Goal: Task Accomplishment & Management: Manage account settings

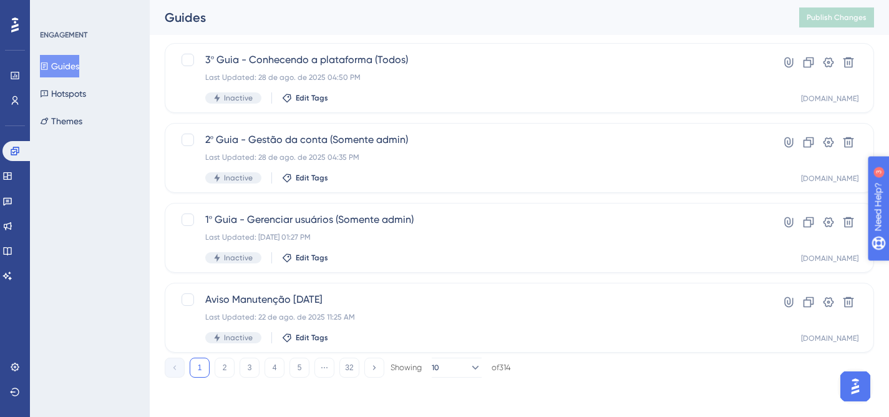
scroll to position [551, 0]
click at [225, 369] on button "2" at bounding box center [224, 367] width 20 height 20
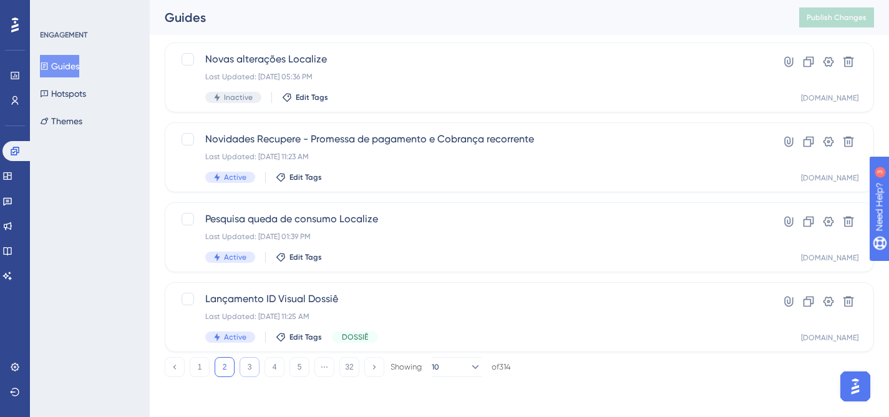
click at [253, 365] on button "3" at bounding box center [249, 367] width 20 height 20
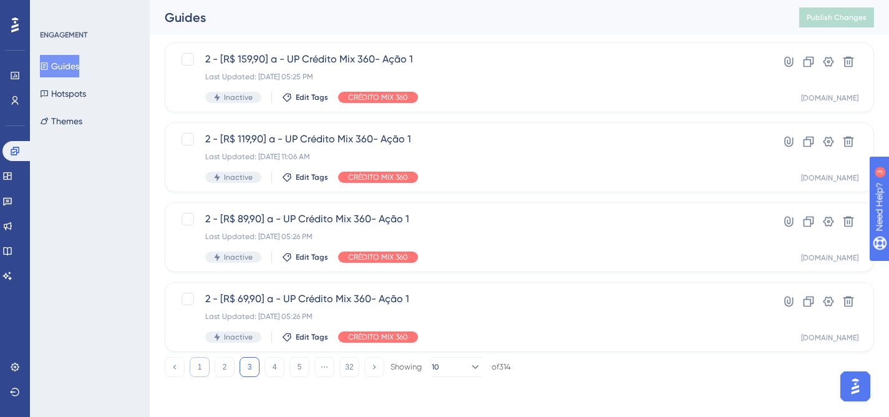
click at [198, 366] on button "1" at bounding box center [200, 367] width 20 height 20
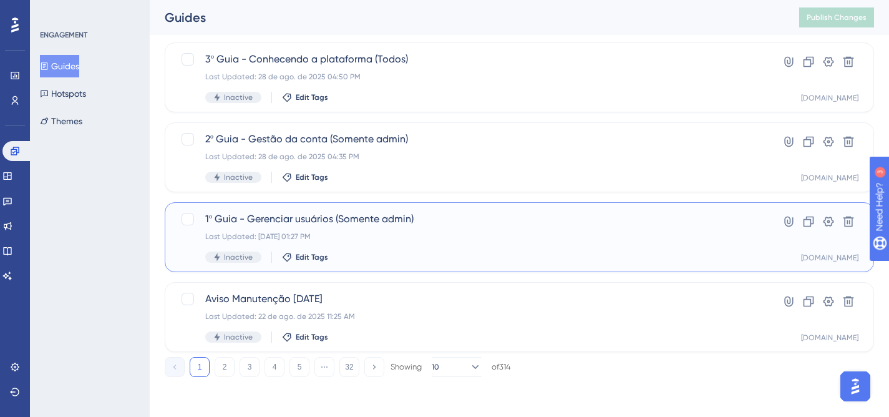
click at [542, 246] on div "1º Guia - Gerenciar usuários (Somente admin) Last Updated: [DATE] 01:27 PM Inac…" at bounding box center [469, 236] width 528 height 51
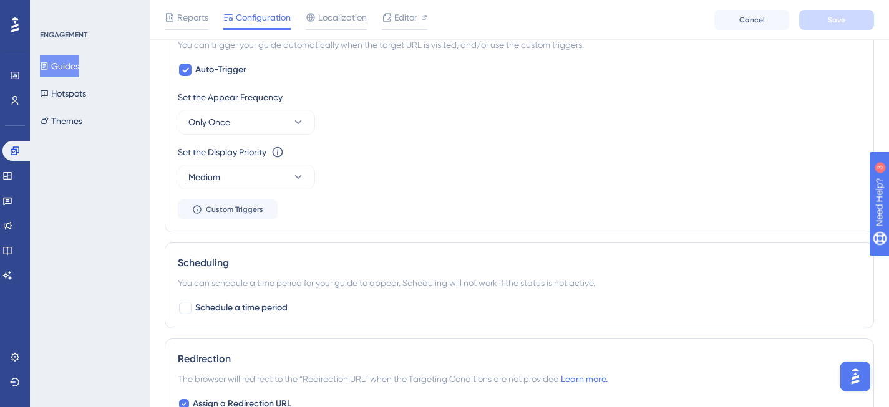
scroll to position [544, 0]
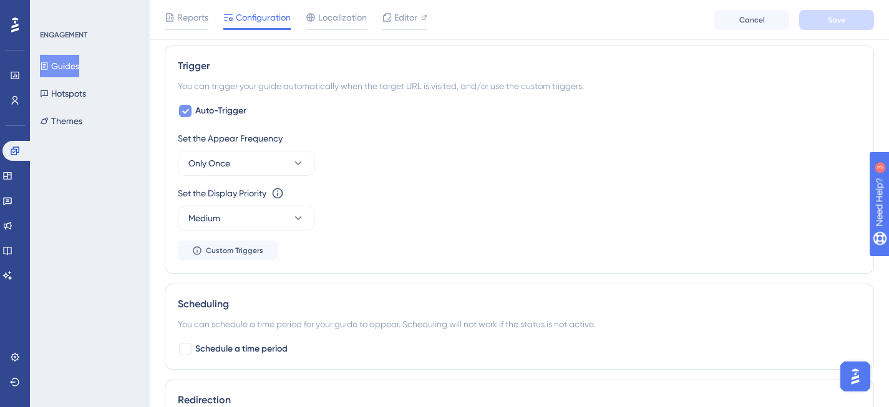
click at [186, 113] on icon at bounding box center [184, 111] width 7 height 10
checkbox input "false"
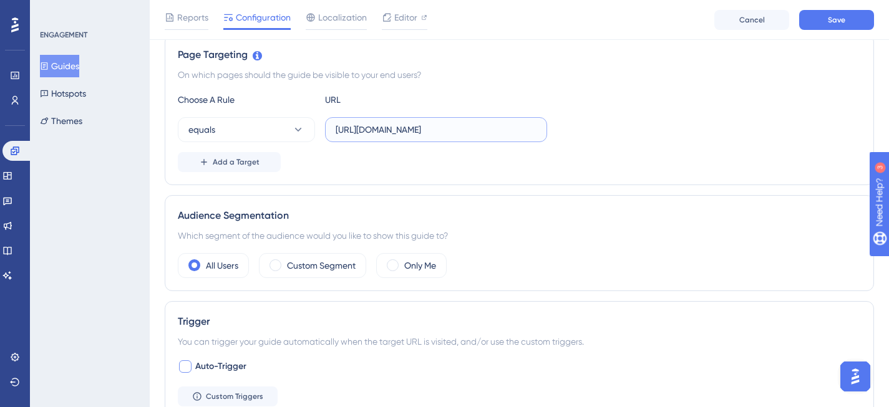
scroll to position [0, 145]
drag, startPoint x: 514, startPoint y: 132, endPoint x: 584, endPoint y: 130, distance: 70.5
click at [584, 130] on div "equals [URL][DOMAIN_NAME]" at bounding box center [519, 129] width 683 height 25
click at [604, 127] on div "equals [URL][DOMAIN_NAME]" at bounding box center [519, 129] width 683 height 25
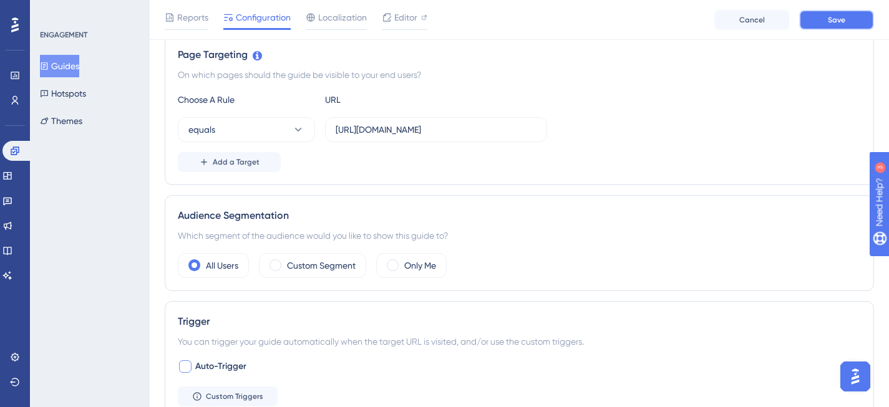
click at [852, 12] on button "Save" at bounding box center [836, 20] width 75 height 20
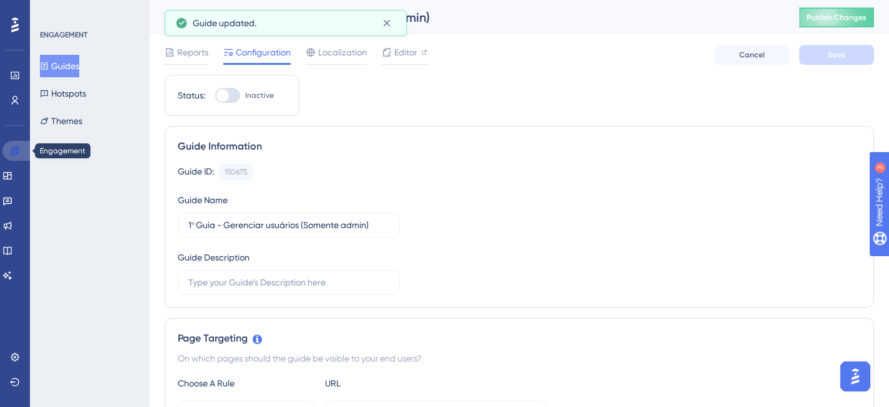
click at [19, 153] on icon at bounding box center [15, 151] width 10 height 10
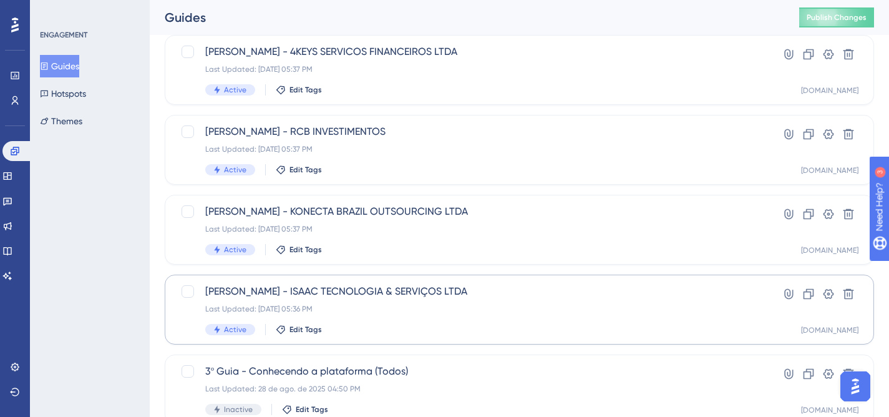
scroll to position [551, 0]
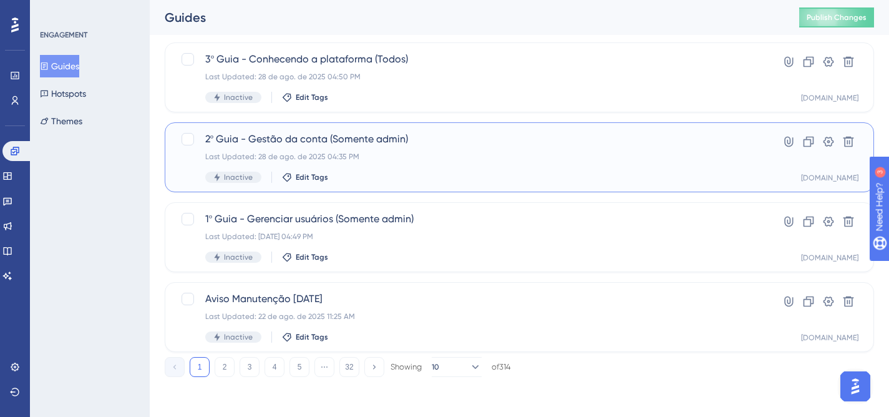
click at [526, 167] on div "2º Guia - Gestão da conta (Somente admin) Last Updated: [DATE] 04:35 PM Inactiv…" at bounding box center [469, 157] width 528 height 51
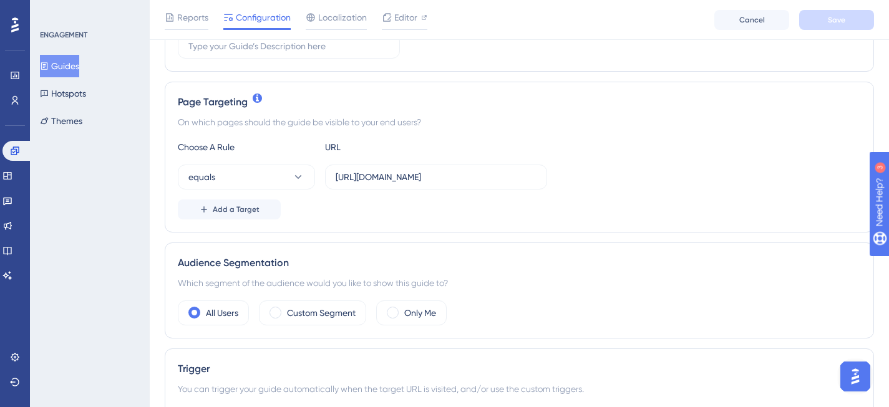
scroll to position [451, 0]
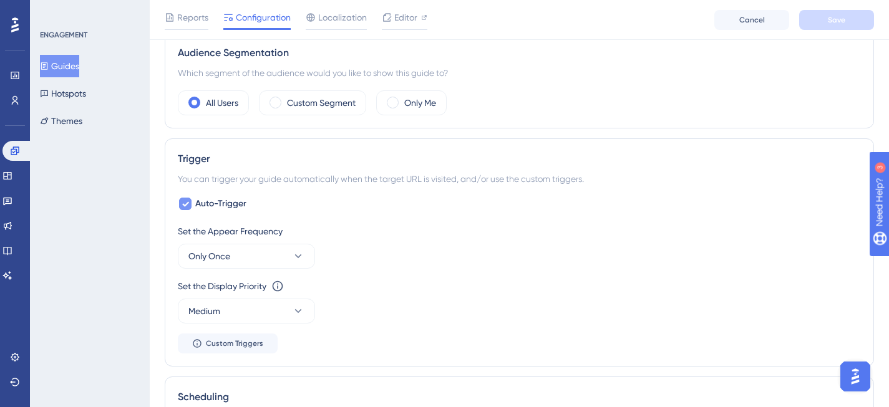
click at [188, 208] on icon at bounding box center [184, 204] width 7 height 10
checkbox input "false"
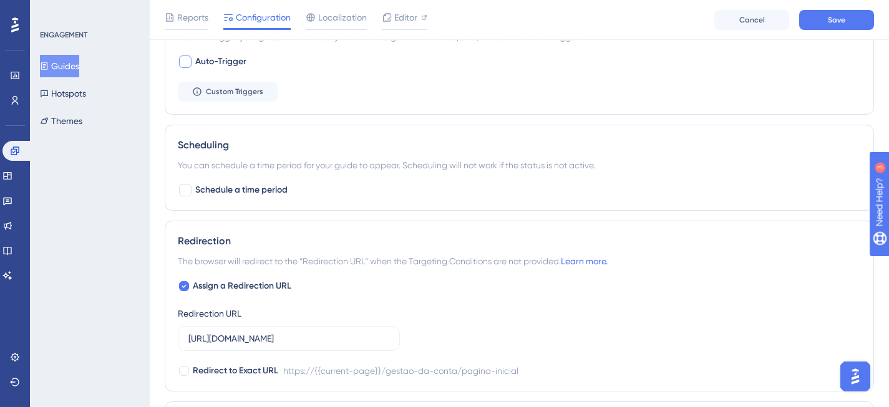
scroll to position [679, 0]
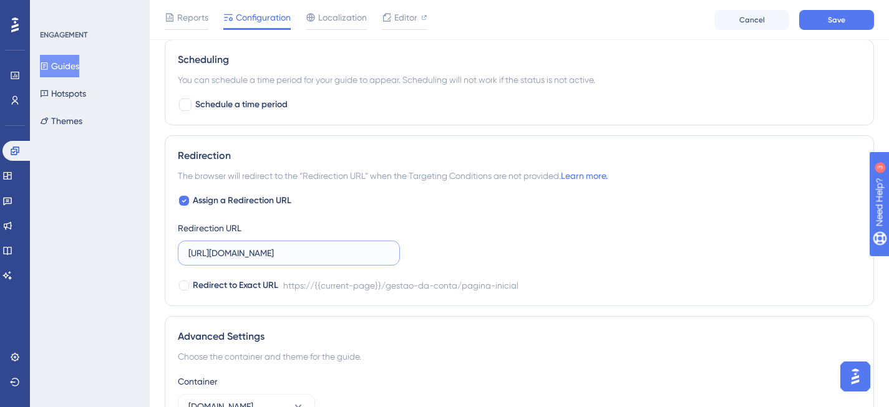
click at [245, 254] on input "[URL][DOMAIN_NAME]" at bounding box center [288, 253] width 201 height 14
drag, startPoint x: 373, startPoint y: 254, endPoint x: 468, endPoint y: 254, distance: 94.8
click at [468, 254] on div "Assign a Redirection URL Redirection URL [URL][DOMAIN_NAME] Redirect to Exact U…" at bounding box center [519, 243] width 683 height 100
type input "[URL][DOMAIN_NAME]"
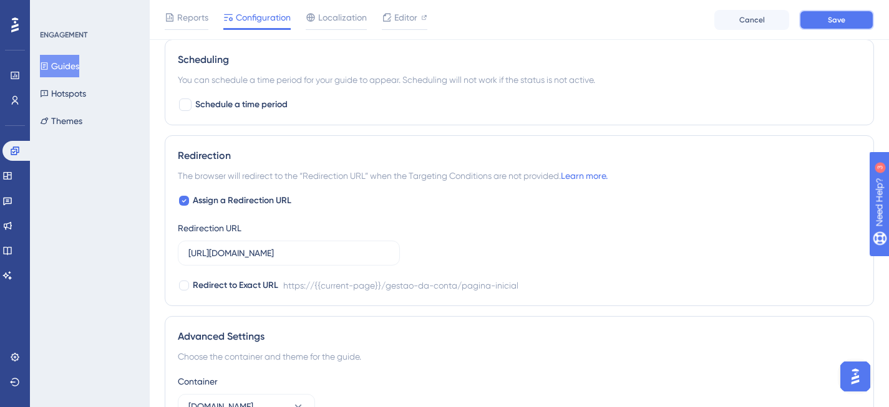
click at [831, 12] on button "Save" at bounding box center [836, 20] width 75 height 20
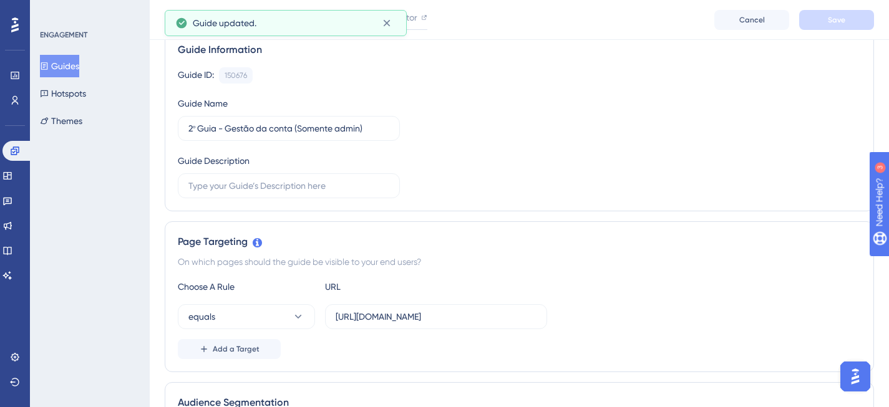
scroll to position [0, 0]
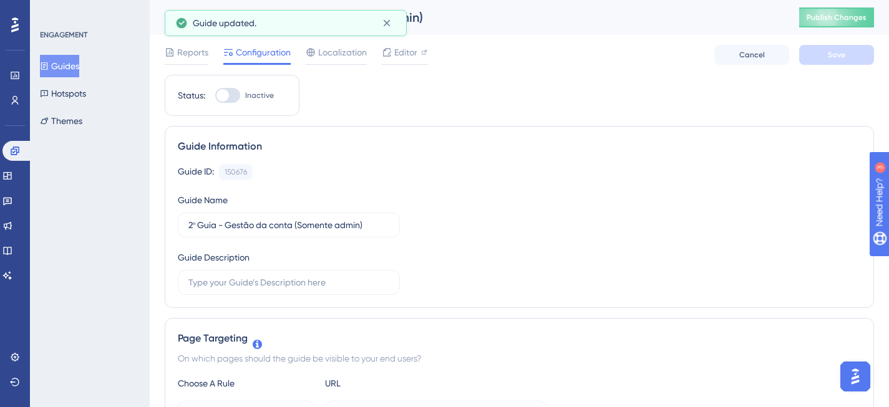
click at [232, 98] on div at bounding box center [227, 95] width 25 height 15
click at [215, 96] on input "Inactive" at bounding box center [214, 95] width 1 height 1
checkbox input "true"
click at [824, 55] on button "Save" at bounding box center [836, 55] width 75 height 20
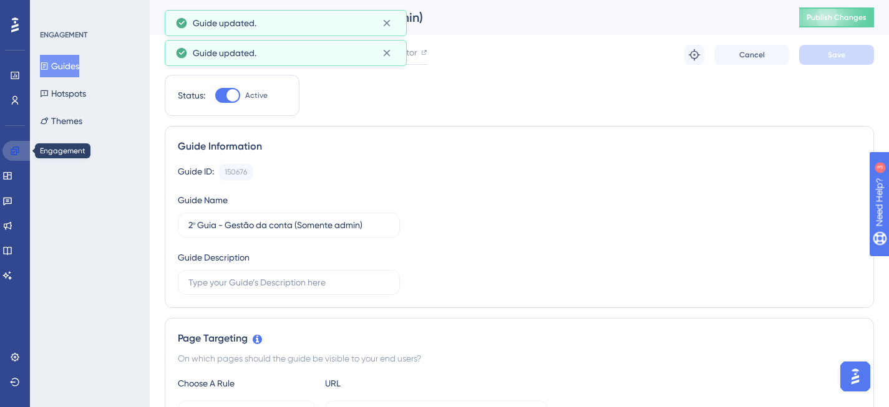
click at [18, 153] on icon at bounding box center [15, 151] width 10 height 10
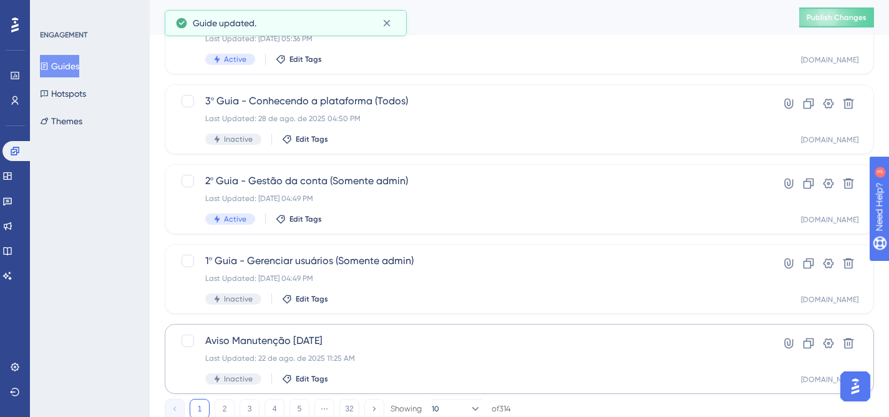
scroll to position [536, 0]
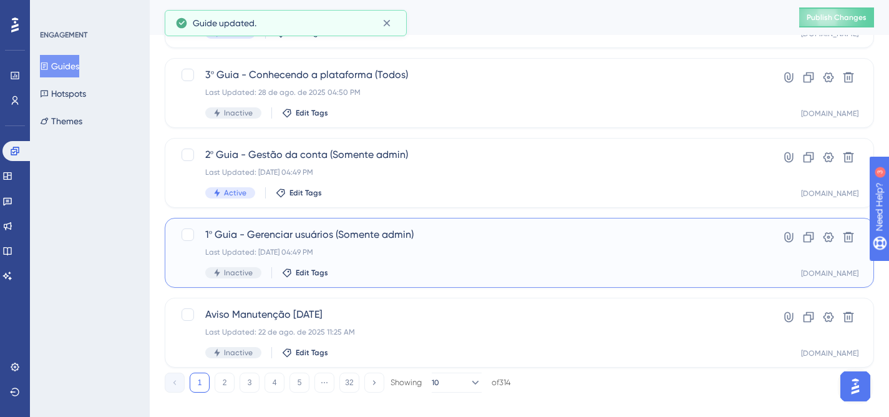
click at [473, 261] on div "1º Guia - Gerenciar usuários (Somente admin) Last Updated: [DATE] 04:49 PM Inac…" at bounding box center [469, 252] width 528 height 51
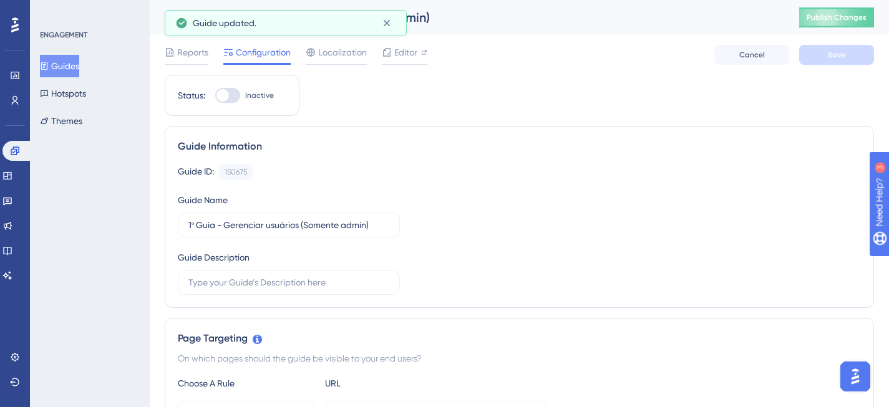
click at [231, 92] on div at bounding box center [227, 95] width 25 height 15
click at [215, 95] on input "Inactive" at bounding box center [214, 95] width 1 height 1
checkbox input "true"
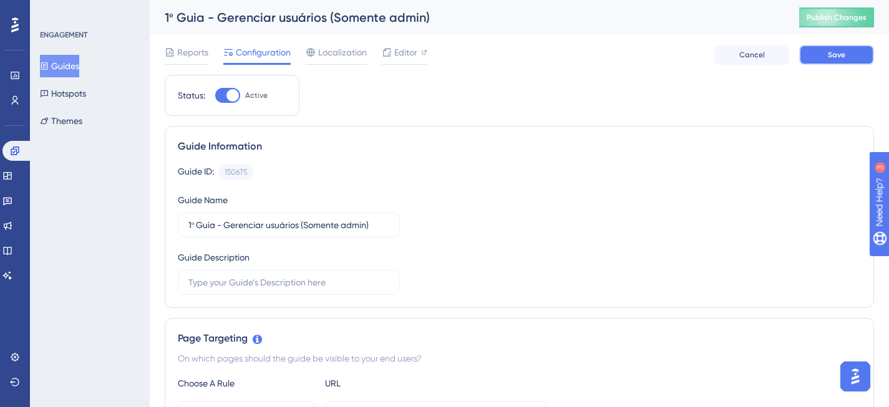
click at [836, 59] on span "Save" at bounding box center [835, 55] width 17 height 10
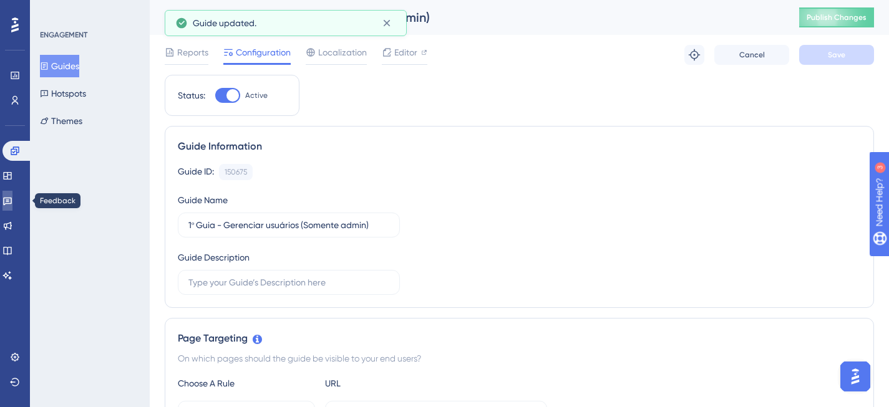
click at [12, 201] on icon at bounding box center [7, 201] width 10 height 10
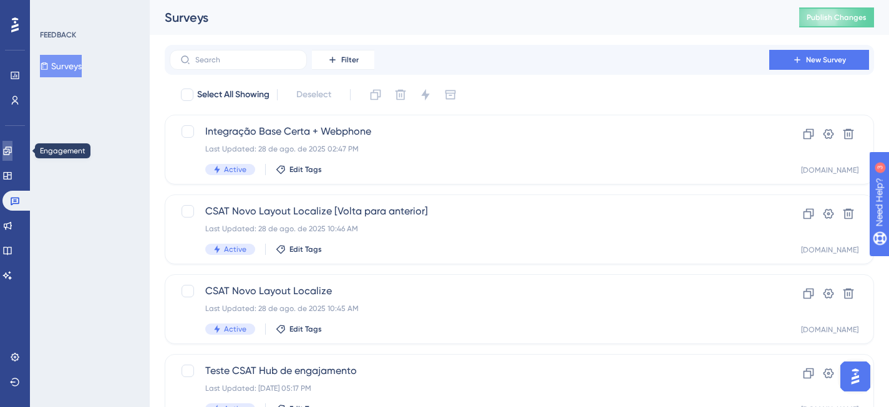
click at [12, 152] on link at bounding box center [7, 151] width 10 height 20
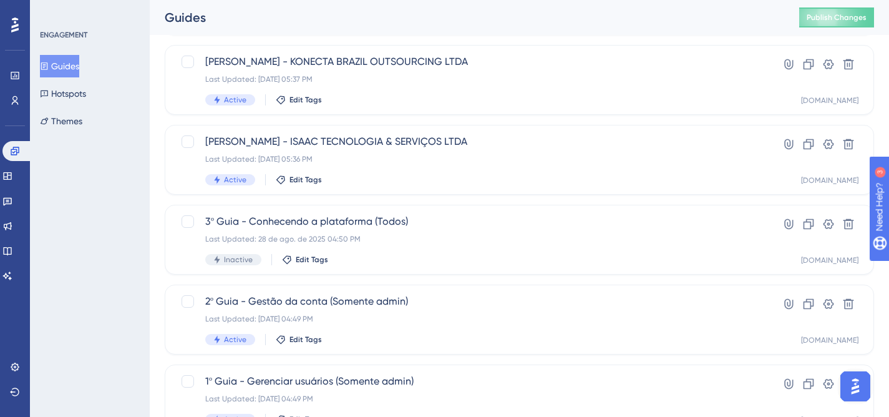
scroll to position [391, 0]
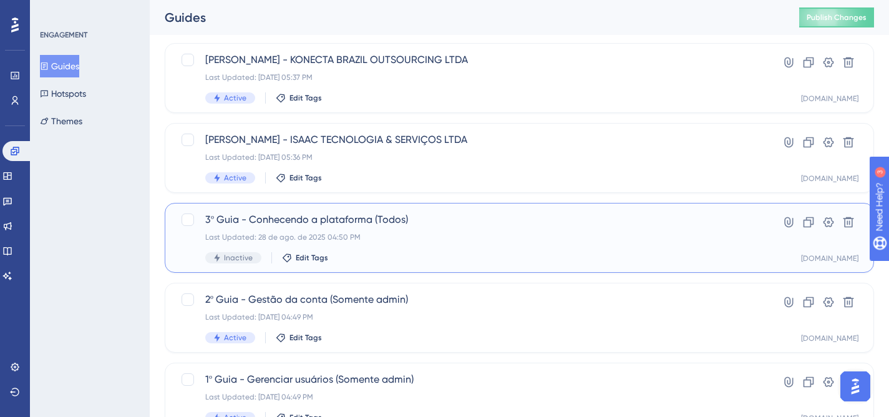
click at [544, 230] on div "3º Guia - Conhecendo a plataforma (Todos) Last Updated: [DATE] 04:50 PM Inactiv…" at bounding box center [469, 237] width 528 height 51
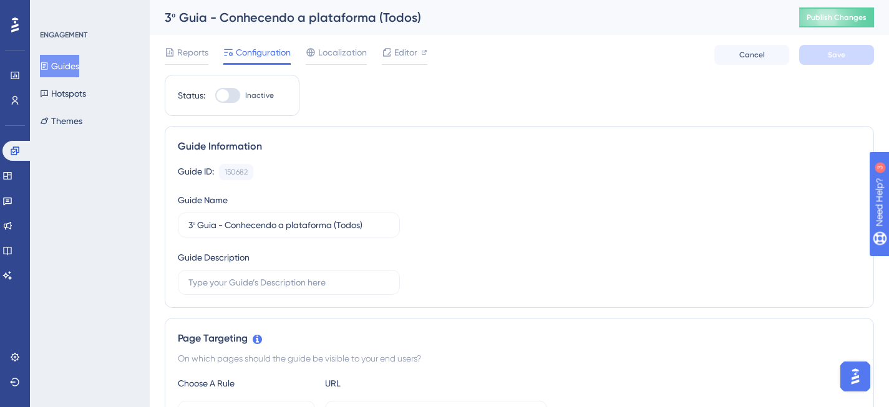
click at [236, 94] on div at bounding box center [227, 95] width 25 height 15
click at [215, 95] on input "Inactive" at bounding box center [214, 95] width 1 height 1
checkbox input "true"
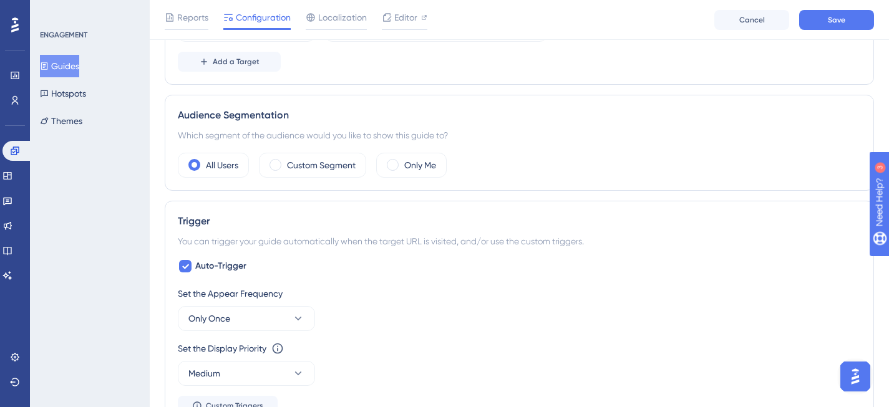
scroll to position [571, 0]
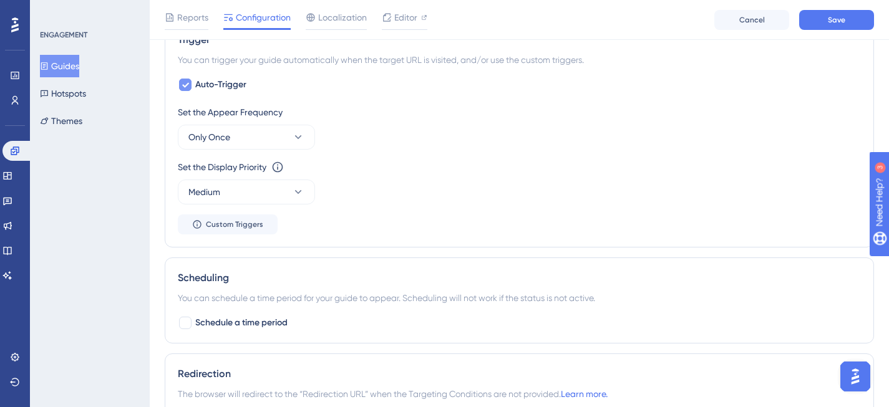
click at [185, 85] on icon at bounding box center [185, 85] width 7 height 5
checkbox input "false"
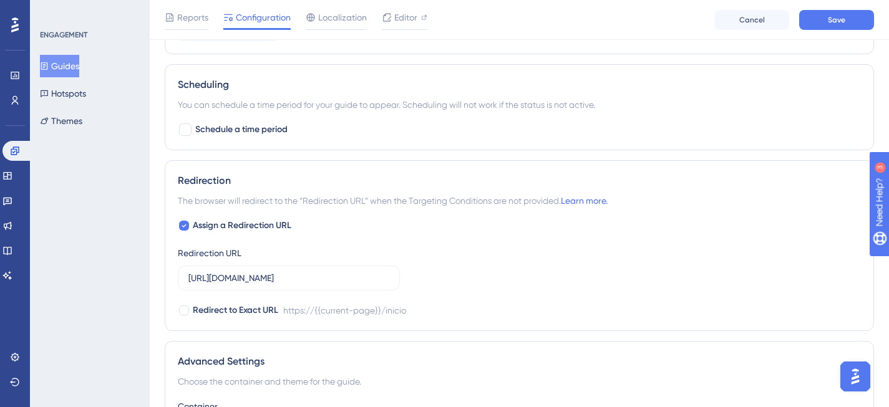
scroll to position [690, 0]
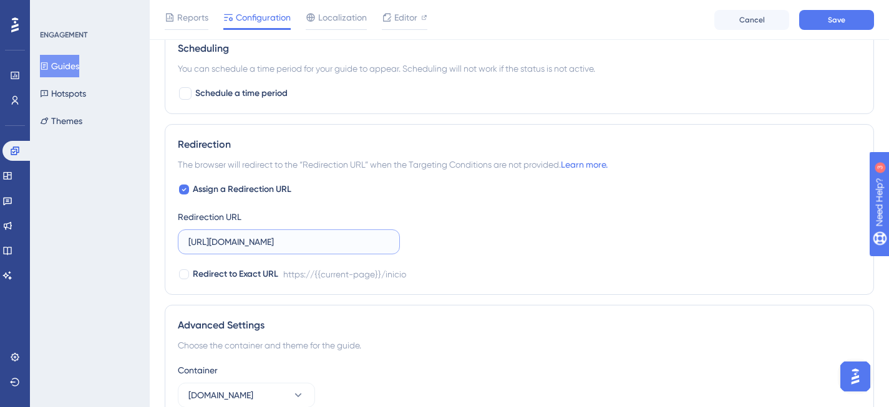
drag, startPoint x: 345, startPoint y: 243, endPoint x: 383, endPoint y: 244, distance: 38.1
click at [450, 244] on div "Assign a Redirection URL Redirection URL [URL][DOMAIN_NAME] Redirect to Exact U…" at bounding box center [519, 232] width 683 height 100
drag, startPoint x: 372, startPoint y: 242, endPoint x: 436, endPoint y: 242, distance: 64.2
click at [436, 242] on div "Assign a Redirection URL Redirection URL [URL][DOMAIN_NAME] Redirect to Exact U…" at bounding box center [519, 232] width 683 height 100
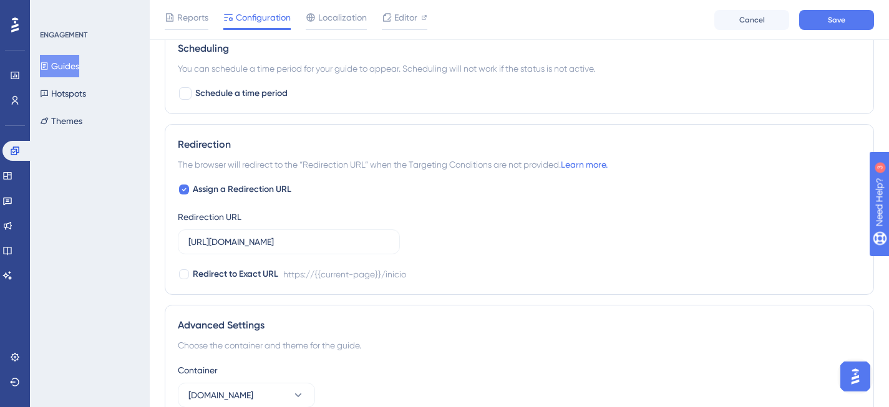
click at [637, 242] on div "Assign a Redirection URL Redirection URL [URL][DOMAIN_NAME] Redirect to Exact U…" at bounding box center [519, 232] width 683 height 100
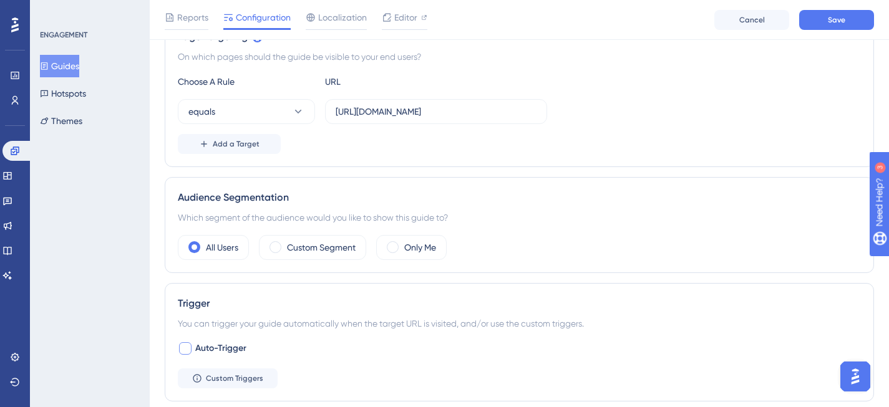
scroll to position [0, 0]
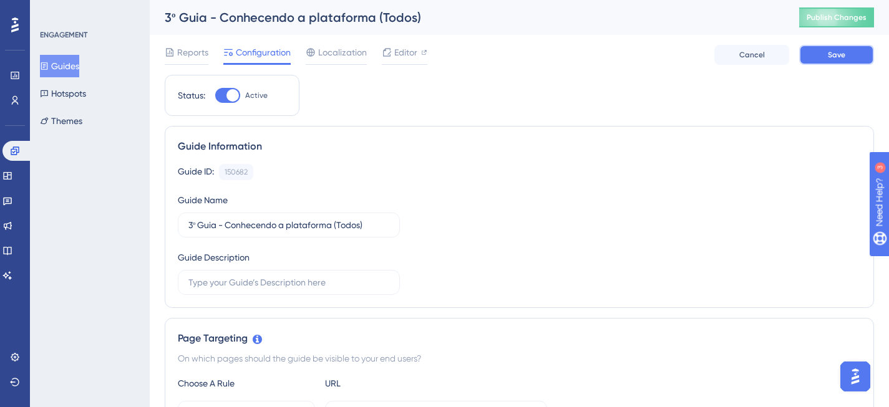
click at [831, 60] on button "Save" at bounding box center [836, 55] width 75 height 20
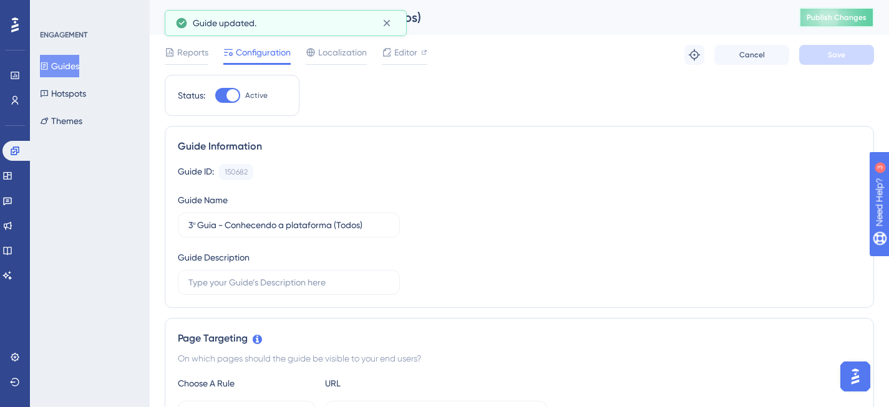
click at [855, 15] on span "Publish Changes" at bounding box center [836, 17] width 60 height 10
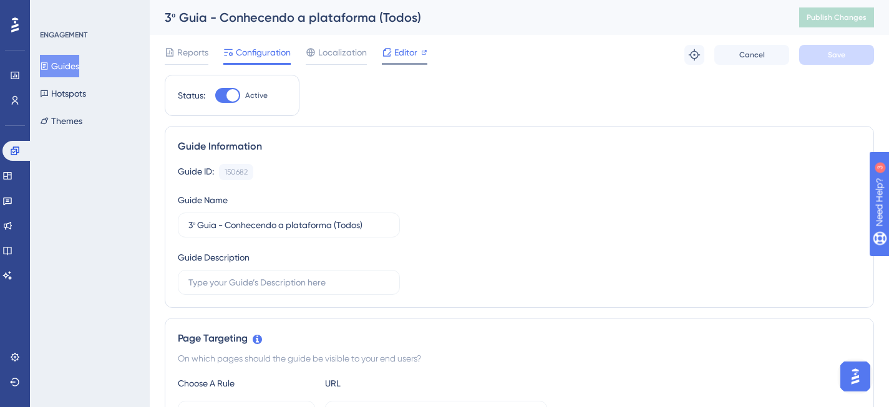
click at [406, 59] on span "Editor" at bounding box center [405, 52] width 23 height 15
click at [410, 47] on span "Editor" at bounding box center [405, 52] width 23 height 15
